Goal: Transaction & Acquisition: Book appointment/travel/reservation

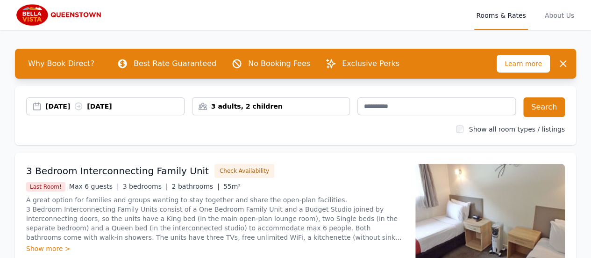
click at [223, 103] on div "3 adults, 2 children" at bounding box center [272, 105] width 158 height 9
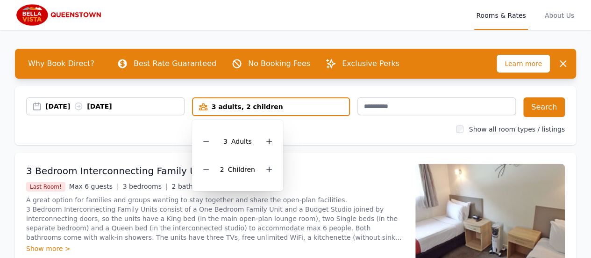
click at [207, 142] on icon at bounding box center [205, 140] width 7 height 7
click at [355, 144] on div "[DATE] [DATE] 2 adults, 2 children 2 Adult s 2 Child ren Search Show all room t…" at bounding box center [296, 115] width 562 height 59
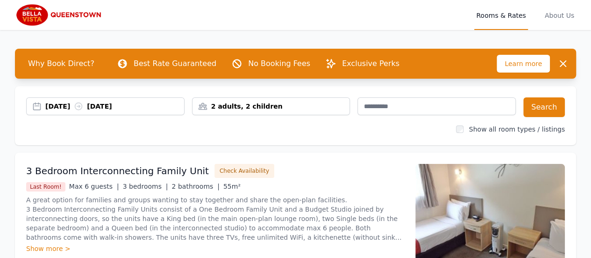
click at [341, 104] on div "2 adults, 2 children" at bounding box center [272, 105] width 158 height 9
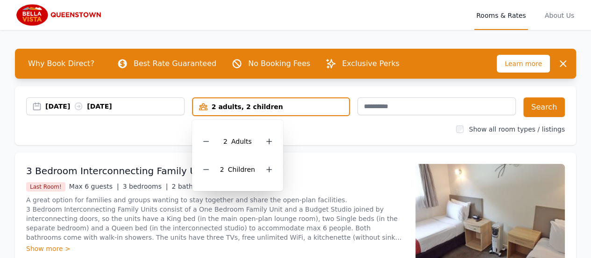
click at [341, 104] on div "2 adults, 2 children" at bounding box center [271, 106] width 157 height 9
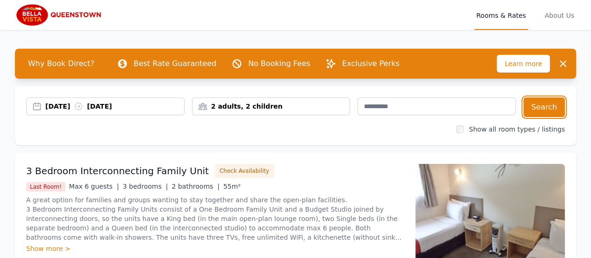
click at [533, 109] on button "Search" at bounding box center [545, 107] width 42 height 20
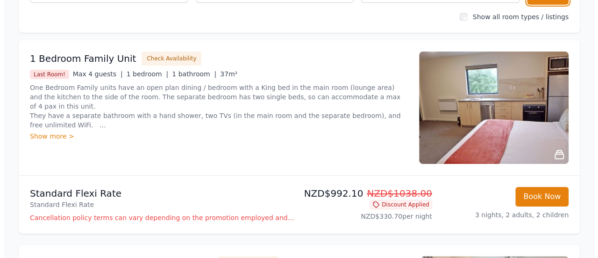
scroll to position [110, 0]
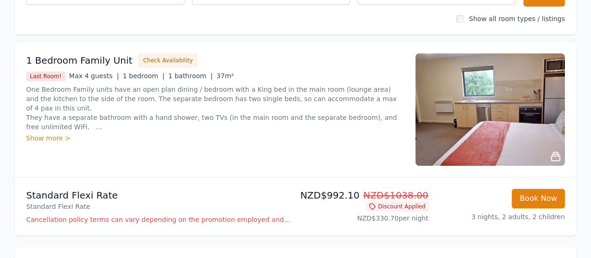
click at [38, 137] on div "Show more >" at bounding box center [215, 137] width 378 height 9
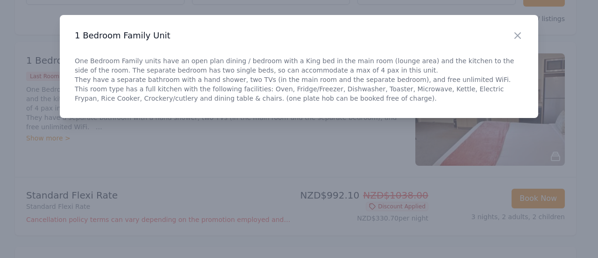
click at [221, 103] on div "Close 1 Bedroom Family Unit One Bedroom Family units have an open plan dining /…" at bounding box center [299, 66] width 479 height 103
click at [517, 31] on icon "button" at bounding box center [517, 35] width 11 height 11
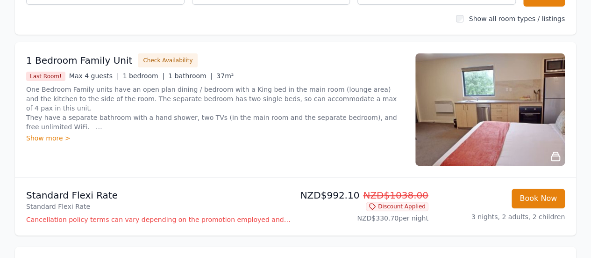
click at [159, 56] on button "Check Availability" at bounding box center [168, 60] width 60 height 14
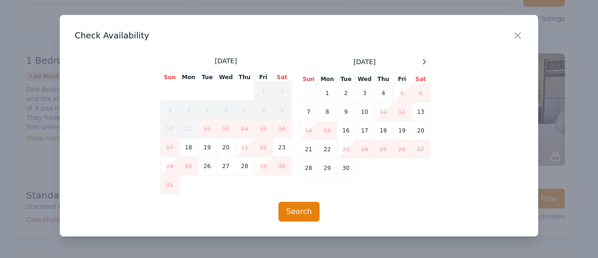
click at [304, 168] on td "28" at bounding box center [309, 167] width 19 height 19
click at [324, 170] on td "29" at bounding box center [327, 167] width 19 height 19
click at [345, 169] on td "30" at bounding box center [346, 167] width 19 height 19
click at [308, 173] on td "28" at bounding box center [309, 167] width 19 height 19
click at [296, 212] on button "Search" at bounding box center [300, 212] width 42 height 20
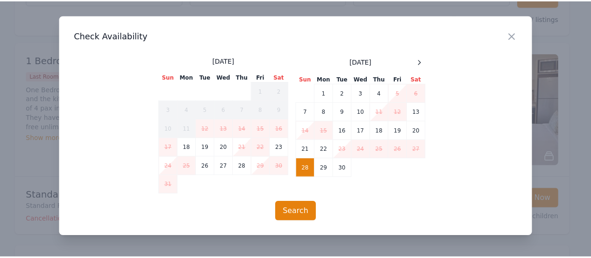
scroll to position [45, 0]
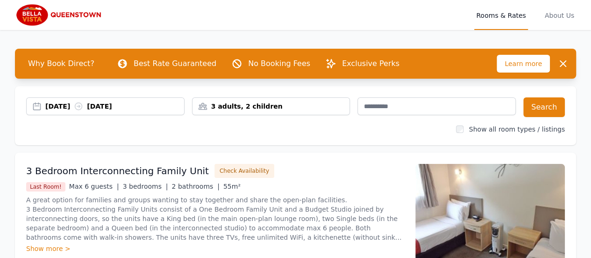
click at [244, 107] on div "3 adults, 2 children" at bounding box center [272, 105] width 158 height 9
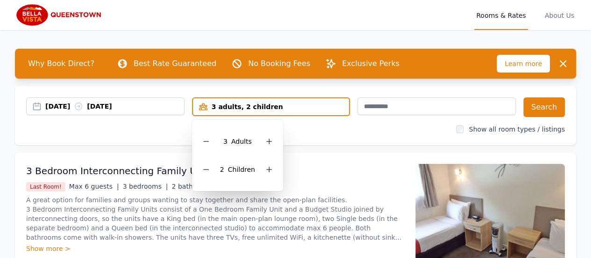
click at [210, 142] on icon at bounding box center [205, 140] width 7 height 7
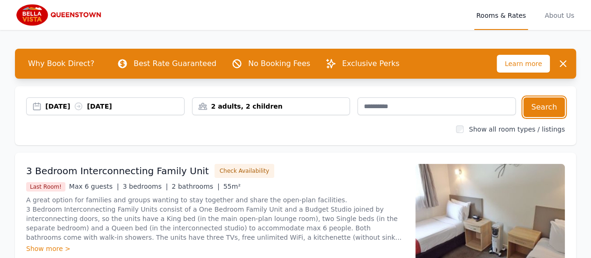
click at [542, 103] on button "Search" at bounding box center [545, 107] width 42 height 20
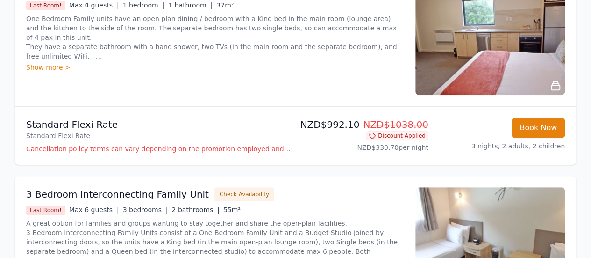
scroll to position [217, 0]
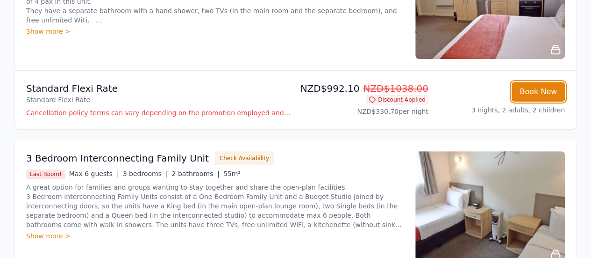
click at [535, 89] on button "Book Now" at bounding box center [538, 92] width 53 height 20
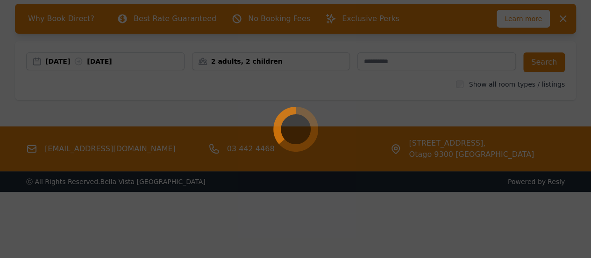
select select "**"
